Goal: Transaction & Acquisition: Obtain resource

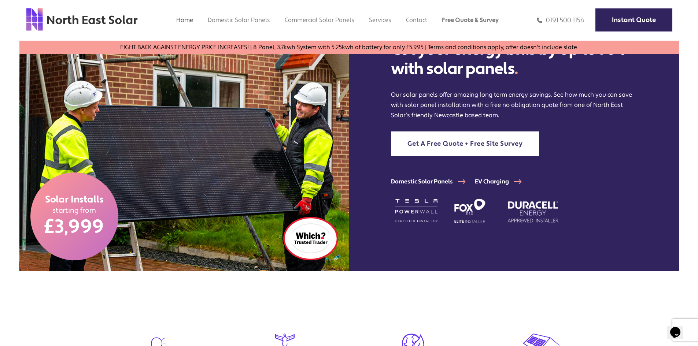
scroll to position [73, 0]
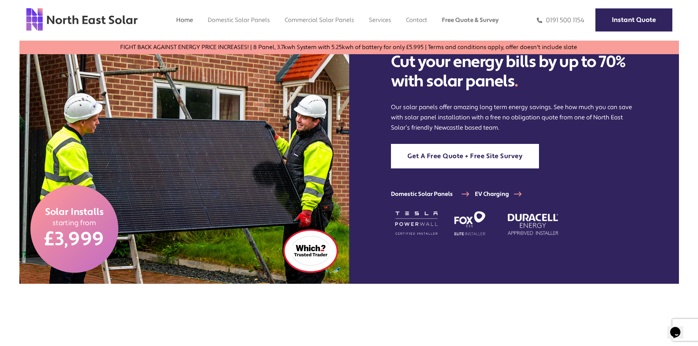
click at [424, 195] on link "Domestic Solar Panels" at bounding box center [433, 193] width 84 height 7
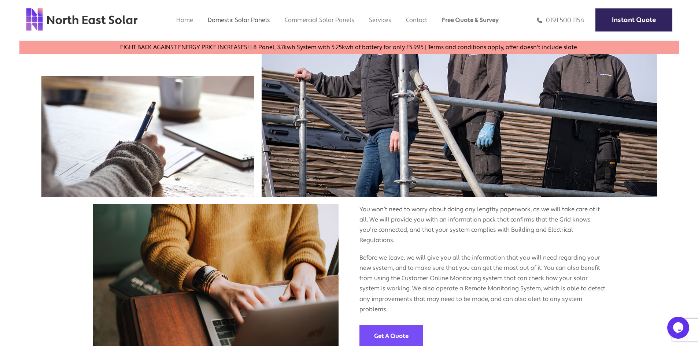
scroll to position [1172, 0]
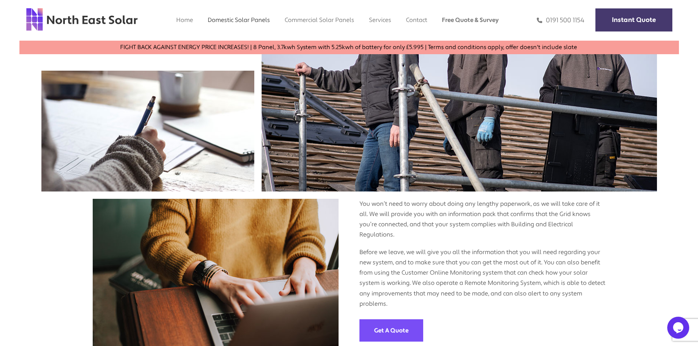
click at [636, 22] on link "Instant Quote" at bounding box center [633, 19] width 77 height 23
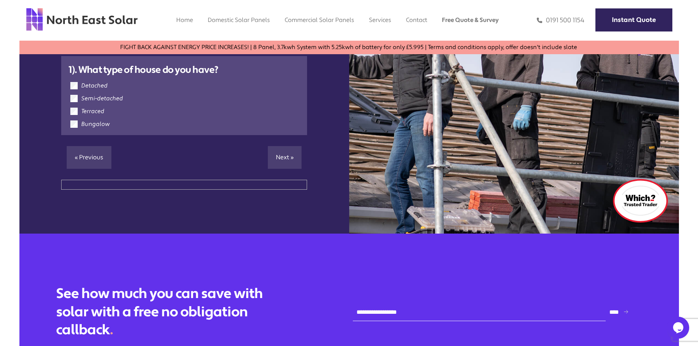
scroll to position [110, 0]
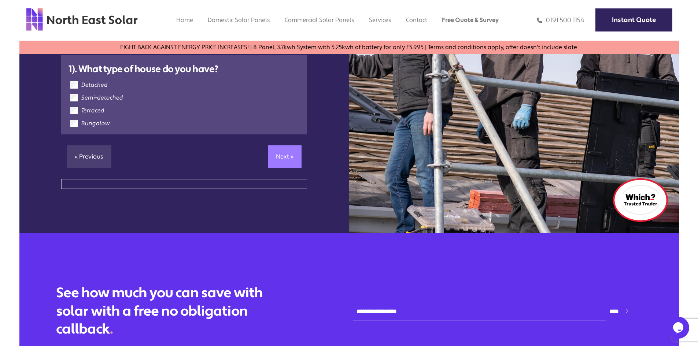
click at [280, 159] on link "Next »" at bounding box center [285, 156] width 34 height 23
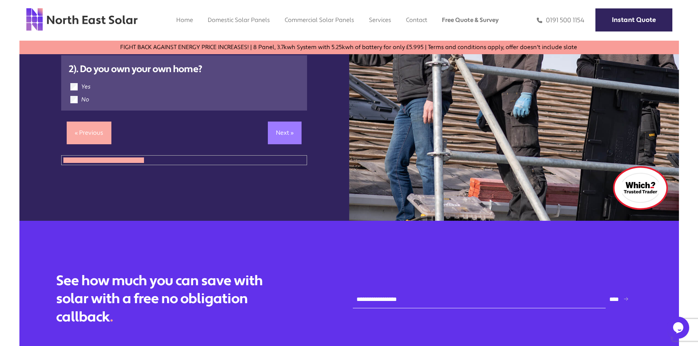
click at [276, 133] on link "Next »" at bounding box center [285, 133] width 34 height 23
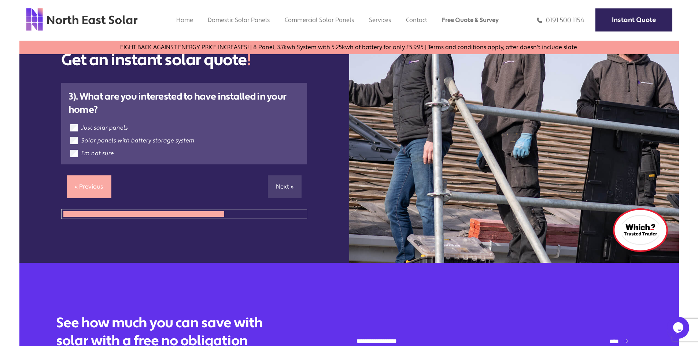
scroll to position [110, 0]
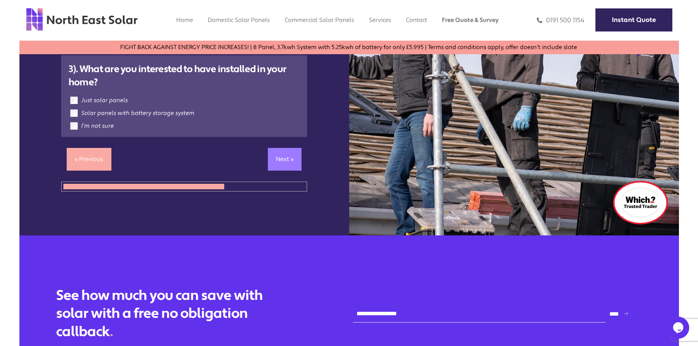
click at [282, 160] on link "Next »" at bounding box center [285, 159] width 34 height 23
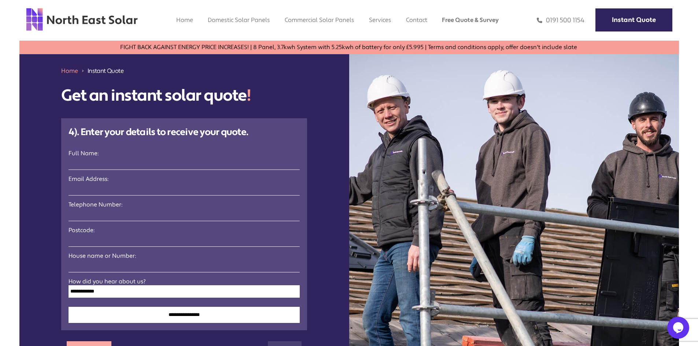
scroll to position [37, 0]
